Goal: Information Seeking & Learning: Learn about a topic

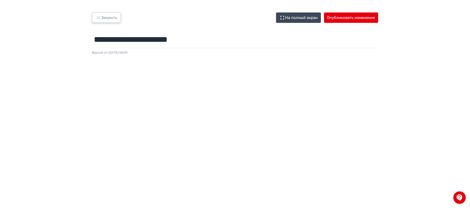
click at [98, 17] on icon "button" at bounding box center [98, 17] width 3 height 3
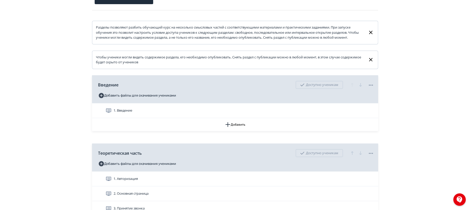
scroll to position [138, 0]
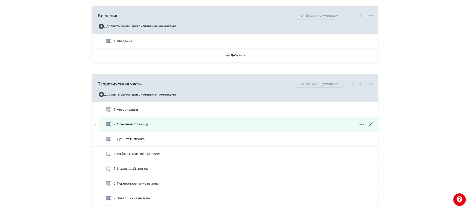
click at [159, 127] on div "2. Основная страница" at bounding box center [240, 124] width 269 height 6
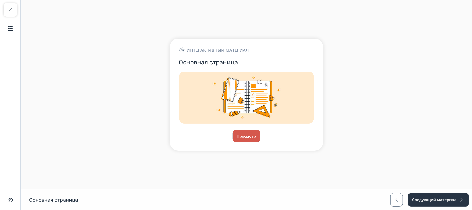
click at [246, 131] on button "Просмотр" at bounding box center [247, 136] width 28 height 12
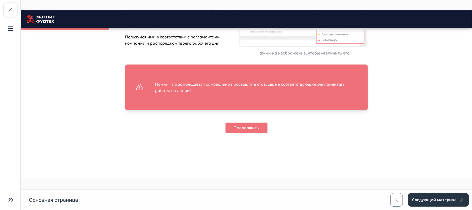
scroll to position [757, 0]
click at [233, 129] on button "Продолжить" at bounding box center [246, 128] width 42 height 10
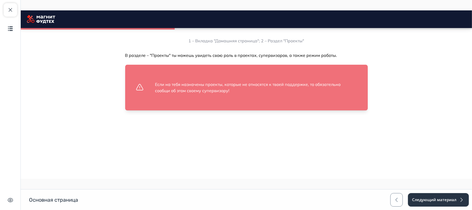
scroll to position [1001, 0]
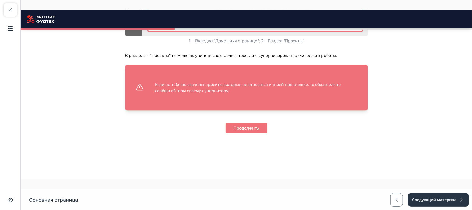
click at [231, 131] on button "Продолжить" at bounding box center [246, 128] width 42 height 10
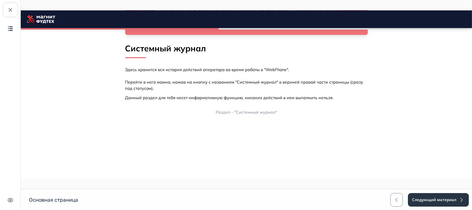
scroll to position [1128, 0]
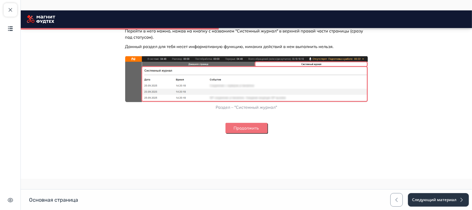
click at [231, 130] on button "Продолжить" at bounding box center [246, 128] width 42 height 10
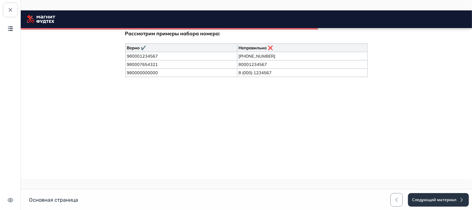
scroll to position [1645, 0]
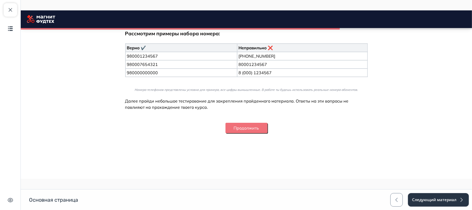
click at [231, 131] on button "Продолжить" at bounding box center [246, 128] width 42 height 10
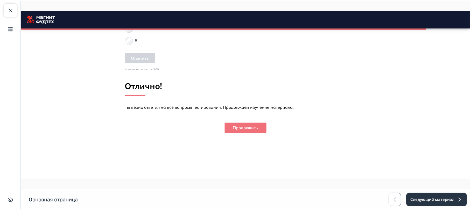
scroll to position [2242, 0]
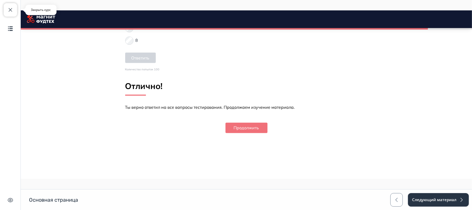
click at [12, 6] on button "Закрыть курс" at bounding box center [10, 9] width 13 height 13
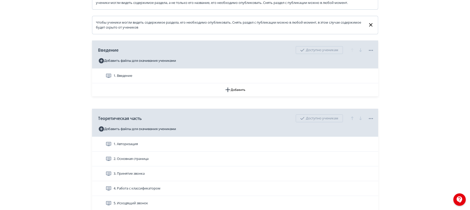
scroll to position [173, 0]
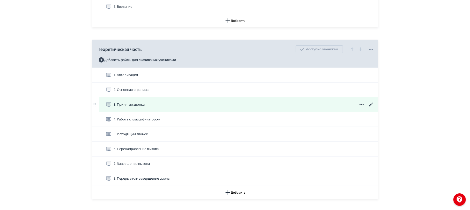
click at [200, 108] on div "3. Принятие звонка" at bounding box center [240, 104] width 269 height 6
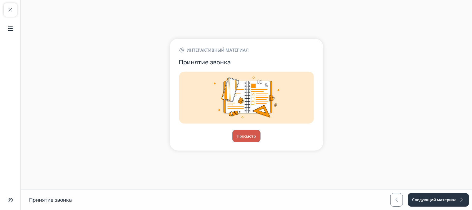
click at [243, 133] on button "Просмотр" at bounding box center [247, 136] width 28 height 12
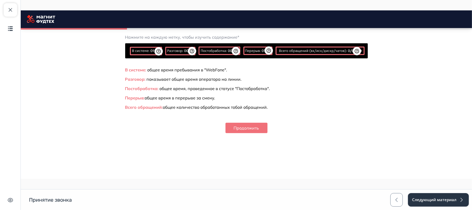
scroll to position [386, 0]
click at [245, 127] on button "Продолжить" at bounding box center [246, 128] width 42 height 10
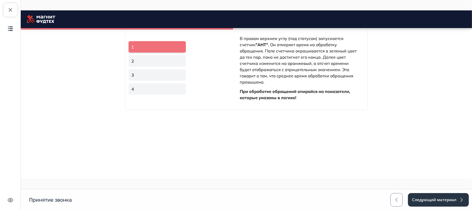
scroll to position [853, 0]
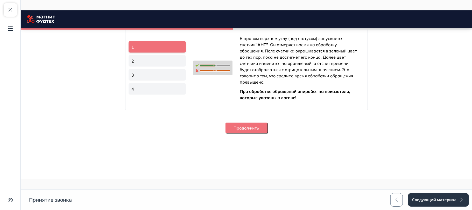
click at [244, 125] on button "Продолжить" at bounding box center [246, 128] width 42 height 10
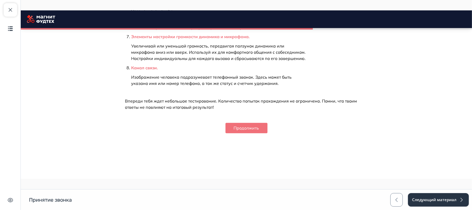
scroll to position [1294, 0]
click at [244, 124] on button "Продолжить" at bounding box center [246, 128] width 42 height 10
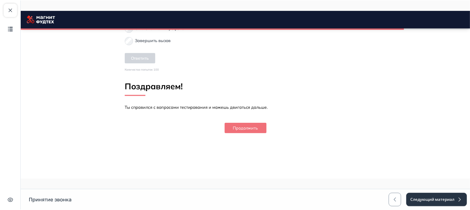
scroll to position [1665, 0]
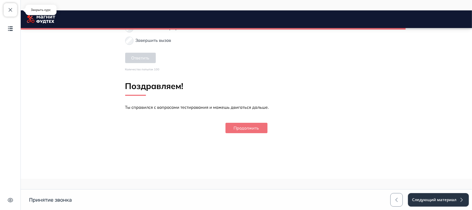
click at [10, 11] on span "button" at bounding box center [10, 10] width 6 height 6
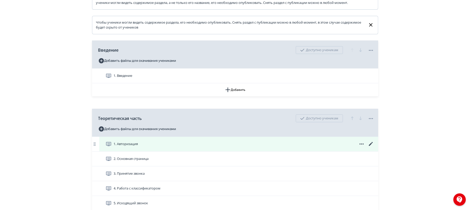
scroll to position [173, 0]
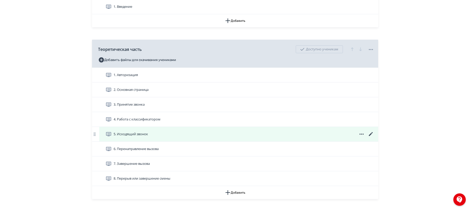
click at [155, 137] on div "5. Исходящий звонок" at bounding box center [240, 134] width 269 height 6
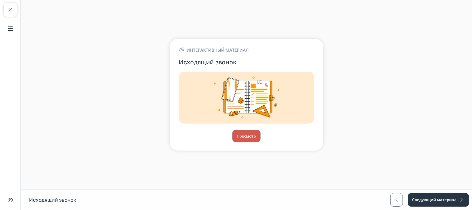
click at [246, 134] on button "Просмотр" at bounding box center [247, 136] width 28 height 12
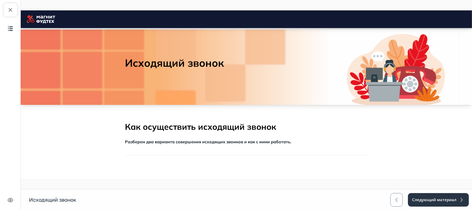
scroll to position [89, 0]
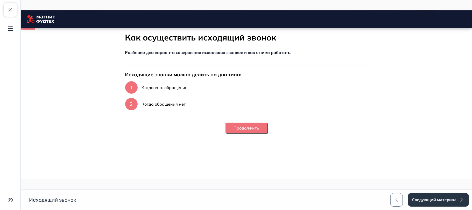
click at [254, 127] on button "Продолжить" at bounding box center [246, 128] width 42 height 10
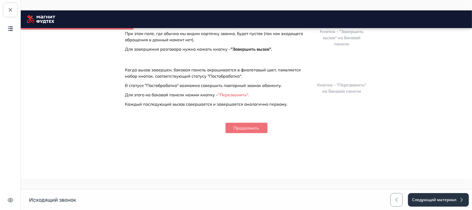
scroll to position [636, 0]
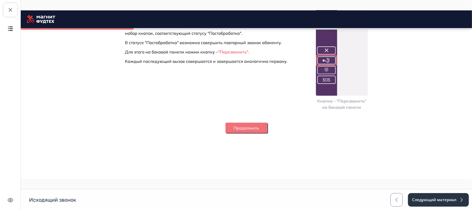
click at [227, 129] on button "Продолжить" at bounding box center [246, 128] width 42 height 10
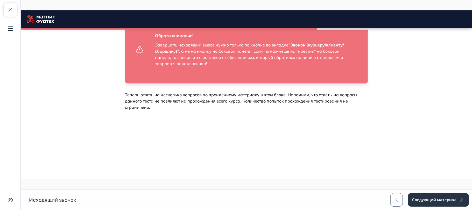
scroll to position [1453, 0]
click at [239, 128] on button "Продолжить" at bounding box center [246, 128] width 42 height 10
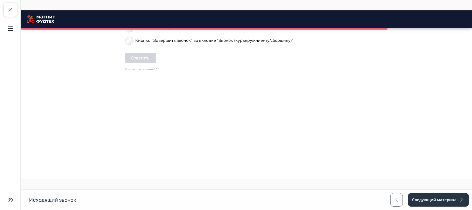
scroll to position [1794, 0]
drag, startPoint x: 121, startPoint y: 120, endPoint x: 140, endPoint y: 122, distance: 19.0
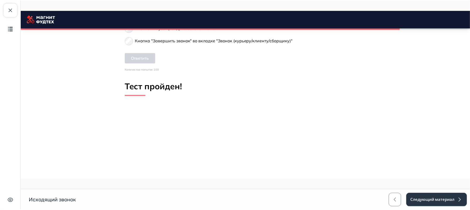
scroll to position [1929, 0]
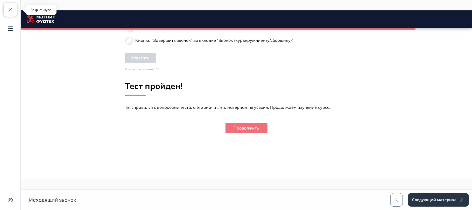
click at [11, 8] on span "button" at bounding box center [10, 10] width 6 height 6
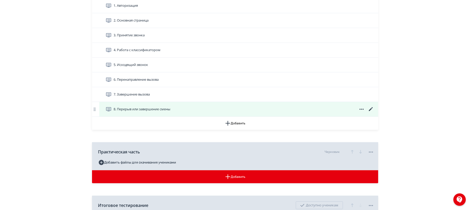
scroll to position [207, 0]
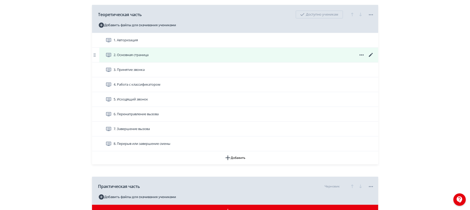
click at [152, 58] on div "2. Основная страница" at bounding box center [240, 55] width 269 height 6
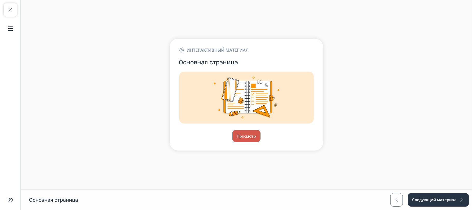
click at [252, 133] on button "Просмотр" at bounding box center [247, 136] width 28 height 12
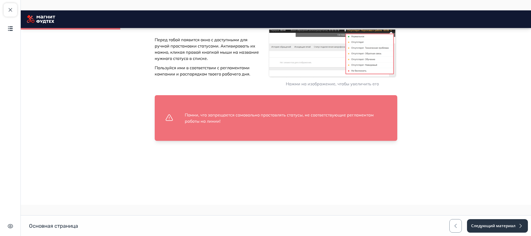
scroll to position [731, 0]
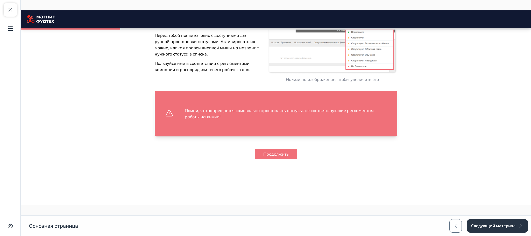
click at [287, 153] on button "Продолжить" at bounding box center [276, 154] width 42 height 10
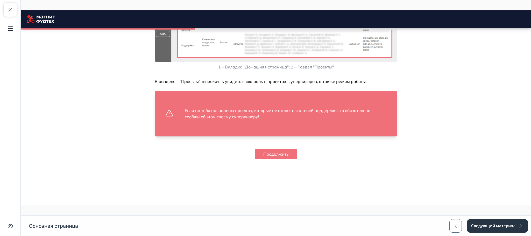
scroll to position [975, 0]
click at [282, 152] on button "Продолжить" at bounding box center [276, 154] width 42 height 10
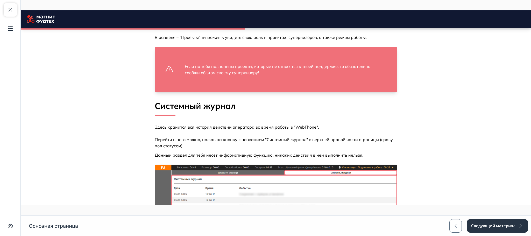
scroll to position [1019, 0]
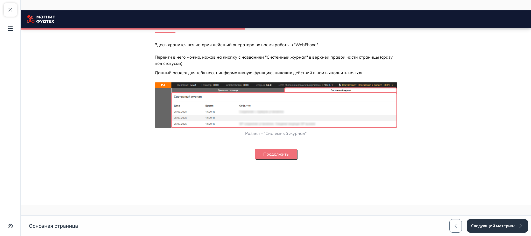
drag, startPoint x: 288, startPoint y: 152, endPoint x: 288, endPoint y: 155, distance: 3.1
click at [288, 155] on button "Продолжить" at bounding box center [276, 154] width 42 height 10
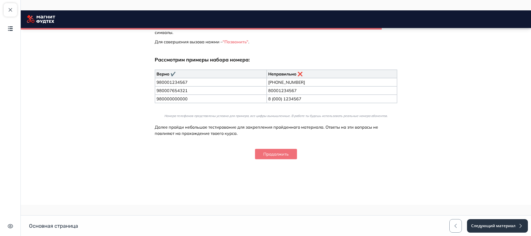
scroll to position [1619, 0]
click at [260, 154] on button "Продолжить" at bounding box center [276, 154] width 42 height 10
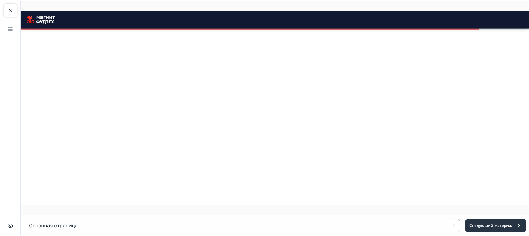
scroll to position [1477, 0]
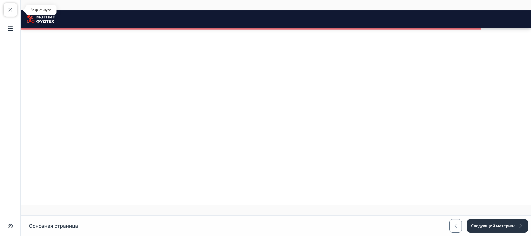
click at [10, 10] on span "button" at bounding box center [10, 10] width 6 height 6
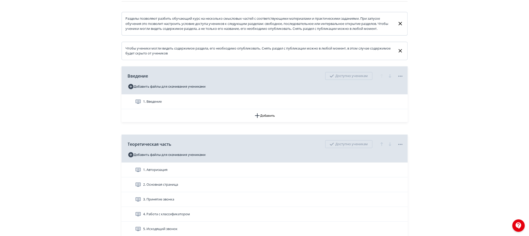
scroll to position [117, 0]
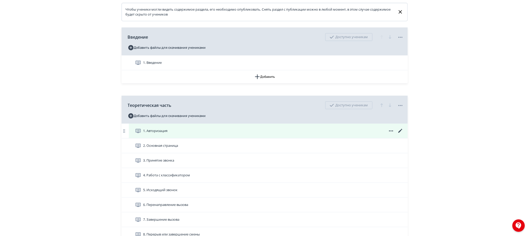
click at [203, 134] on div "1. Авторизация" at bounding box center [269, 131] width 269 height 6
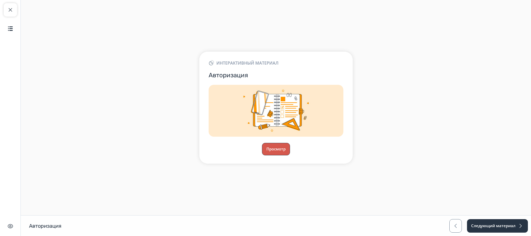
click at [274, 147] on button "Просмотр" at bounding box center [276, 149] width 28 height 12
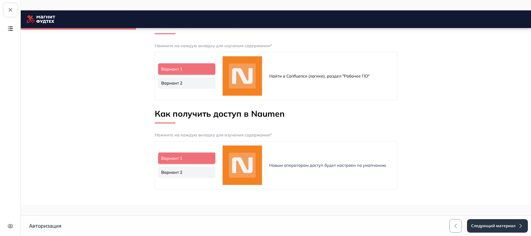
scroll to position [156, 0]
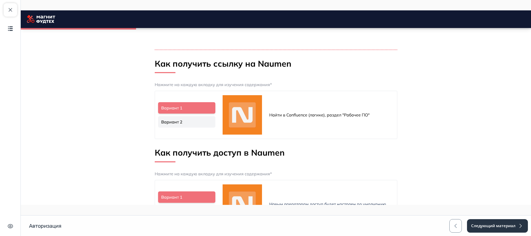
click at [187, 125] on link "Вариант 2" at bounding box center [187, 121] width 58 height 11
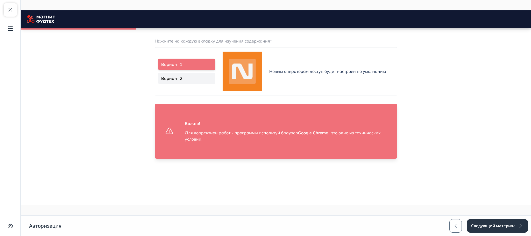
scroll to position [312, 0]
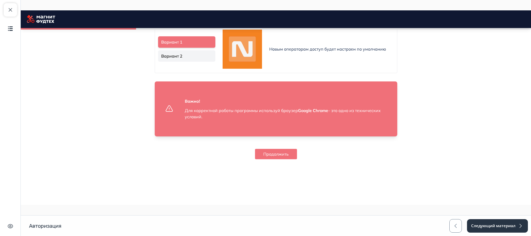
click at [267, 155] on button "Продолжить" at bounding box center [276, 154] width 42 height 10
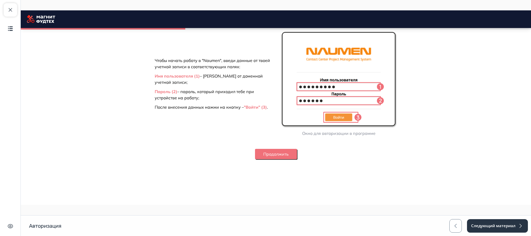
click at [267, 157] on button "Продолжить" at bounding box center [276, 154] width 42 height 10
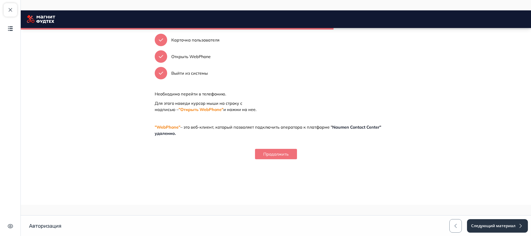
scroll to position [905, 0]
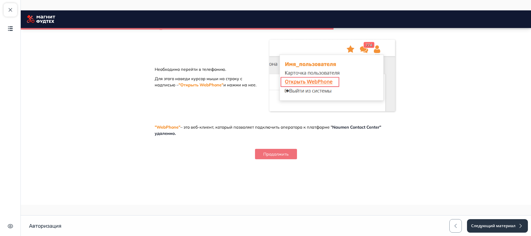
click at [265, 156] on button "Продолжить" at bounding box center [276, 154] width 42 height 10
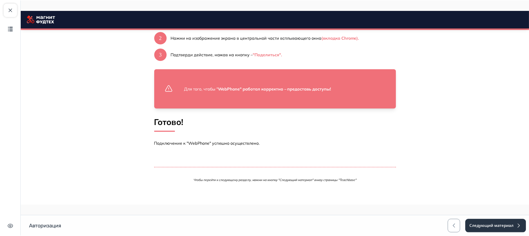
scroll to position [1317, 0]
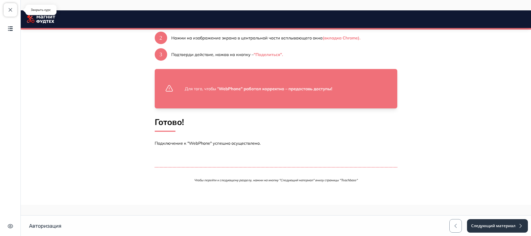
click at [11, 12] on span "button" at bounding box center [10, 10] width 6 height 6
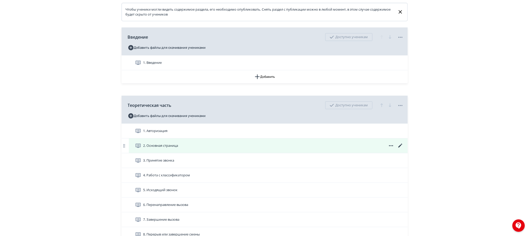
scroll to position [194, 0]
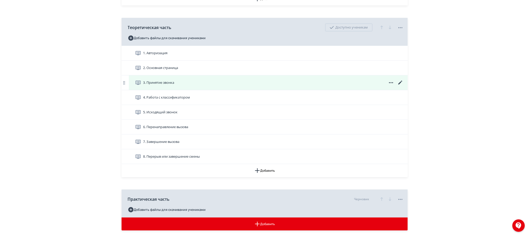
click at [171, 85] on span "3. Принятие звонка" at bounding box center [158, 82] width 31 height 5
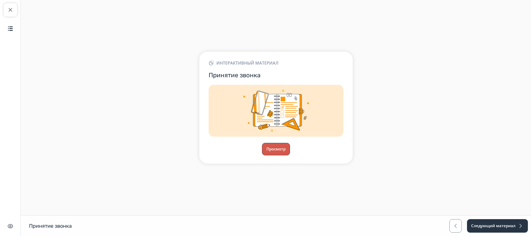
click at [276, 146] on button "Просмотр" at bounding box center [276, 149] width 28 height 12
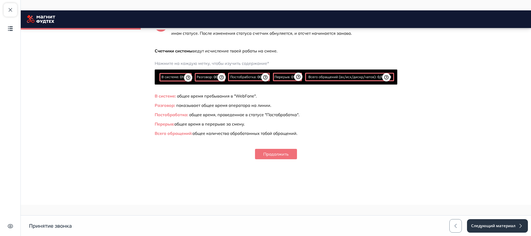
scroll to position [360, 0]
click at [271, 151] on button "Продолжить" at bounding box center [276, 154] width 42 height 10
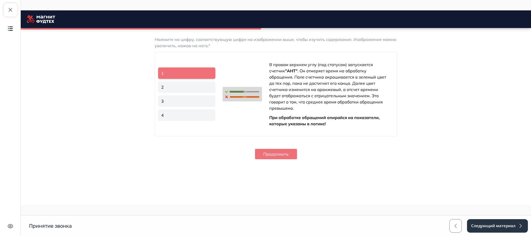
scroll to position [799, 0]
click at [190, 93] on link "2" at bounding box center [187, 86] width 58 height 11
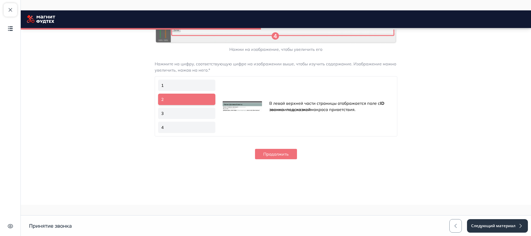
click at [177, 119] on link "3" at bounding box center [187, 113] width 58 height 11
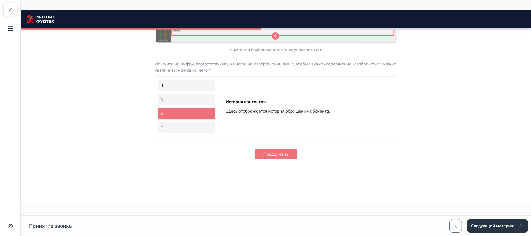
click at [178, 133] on link "4" at bounding box center [187, 127] width 58 height 11
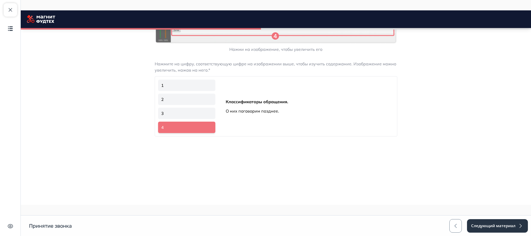
scroll to position [760, 0]
click at [178, 91] on link "1" at bounding box center [187, 85] width 58 height 11
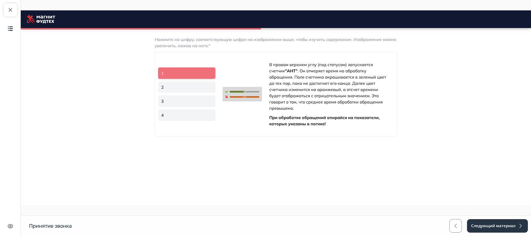
scroll to position [826, 0]
click at [258, 157] on button "Продолжить" at bounding box center [276, 154] width 42 height 10
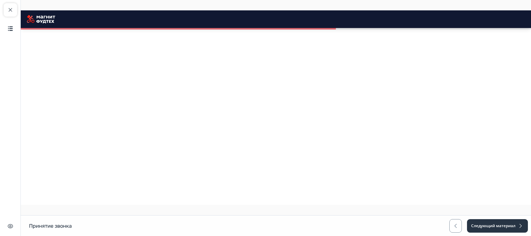
scroll to position [949, 0]
